Goal: Find specific page/section

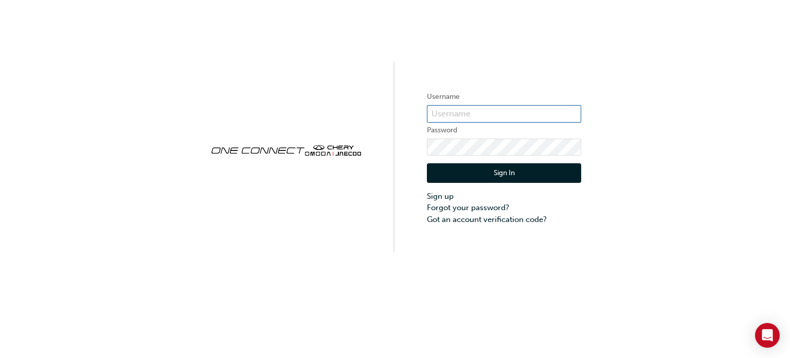
type input "[EMAIL_ADDRESS][DOMAIN_NAME]"
click at [513, 172] on button "Sign In" at bounding box center [504, 173] width 154 height 20
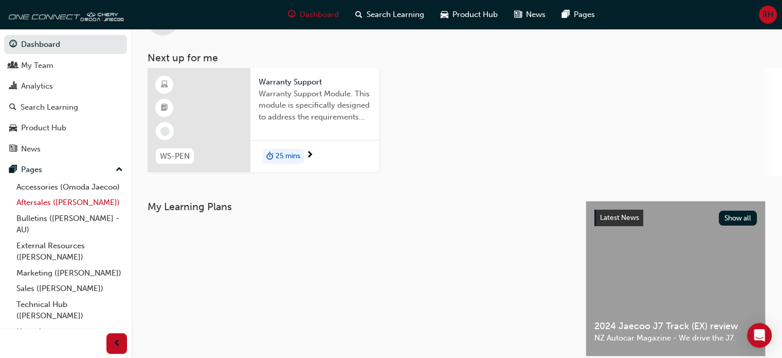
scroll to position [27, 0]
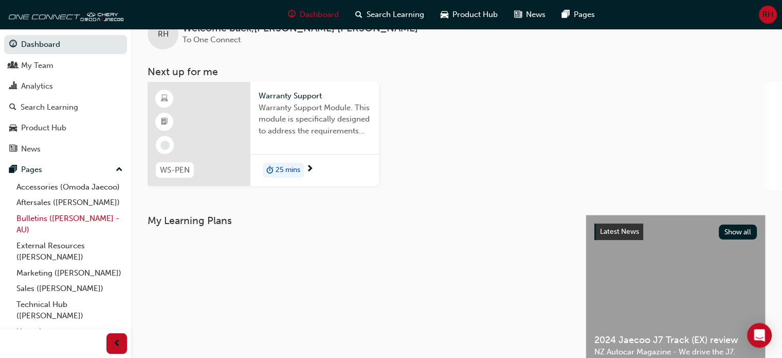
click at [67, 232] on link "Bulletins ([PERSON_NAME] - AU)" at bounding box center [69, 223] width 115 height 27
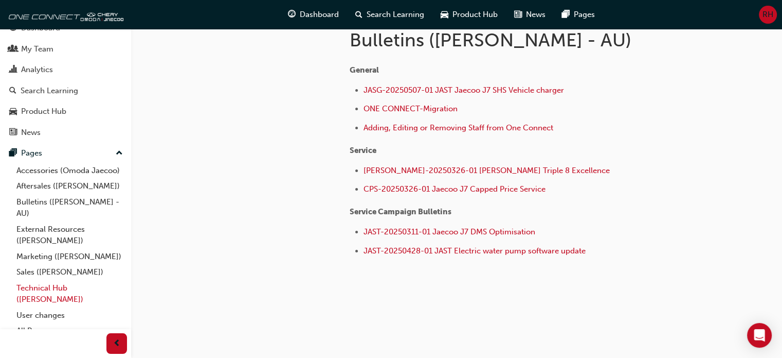
scroll to position [39, 0]
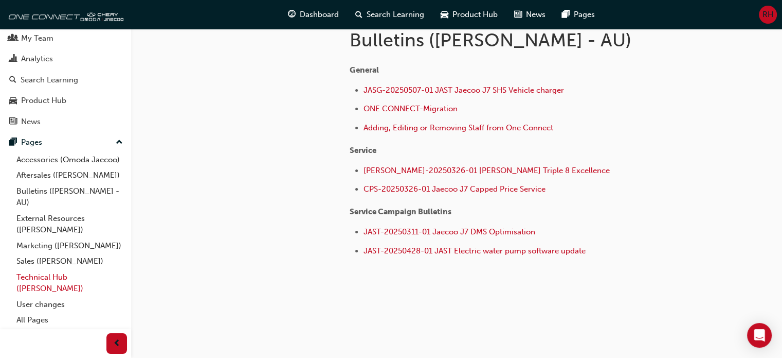
click at [43, 279] on link "Technical Hub ([PERSON_NAME])" at bounding box center [69, 282] width 115 height 27
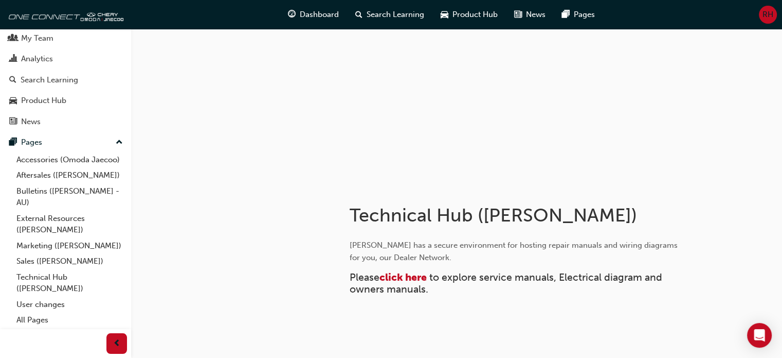
scroll to position [96, 0]
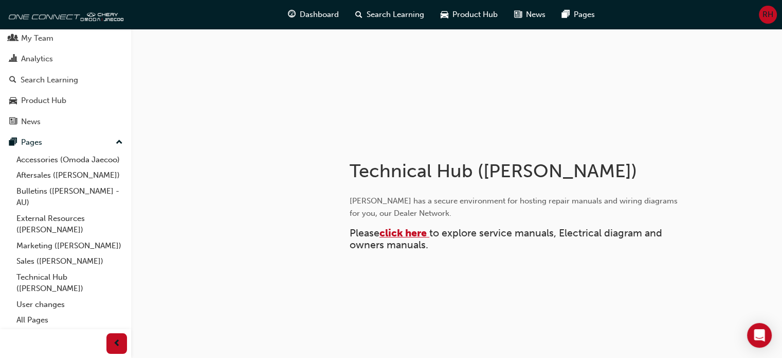
click at [413, 235] on span "click here" at bounding box center [403, 233] width 47 height 12
